Goal: Task Accomplishment & Management: Manage account settings

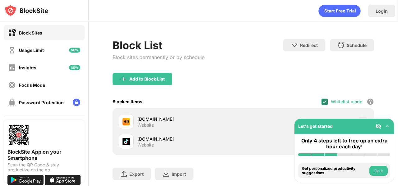
click at [322, 101] on img at bounding box center [324, 101] width 5 height 5
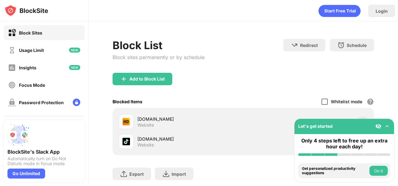
click at [321, 103] on div at bounding box center [324, 101] width 6 height 6
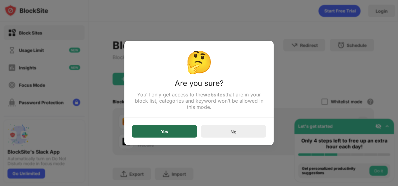
click at [151, 131] on div "Yes" at bounding box center [164, 131] width 65 height 12
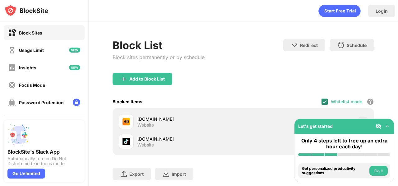
click at [322, 103] on img at bounding box center [324, 101] width 5 height 5
